Goal: Information Seeking & Learning: Learn about a topic

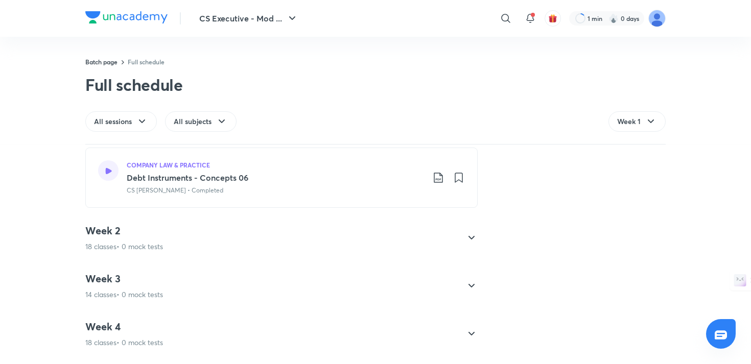
scroll to position [1210, 0]
click at [467, 285] on icon at bounding box center [472, 286] width 12 height 12
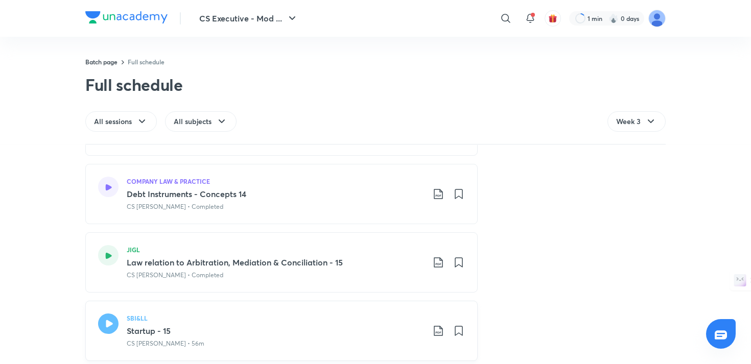
scroll to position [453, 0]
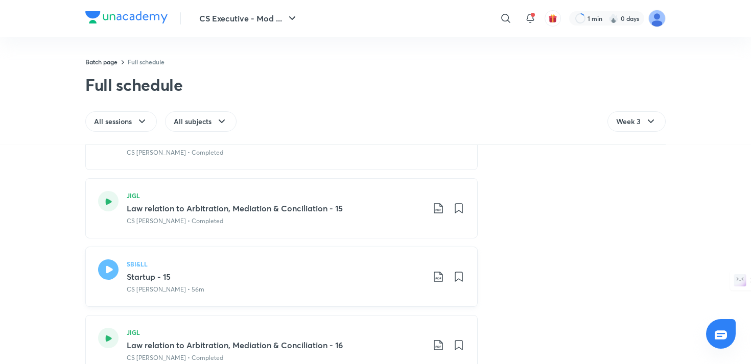
click at [109, 272] on icon at bounding box center [108, 270] width 20 height 20
